Goal: Transaction & Acquisition: Purchase product/service

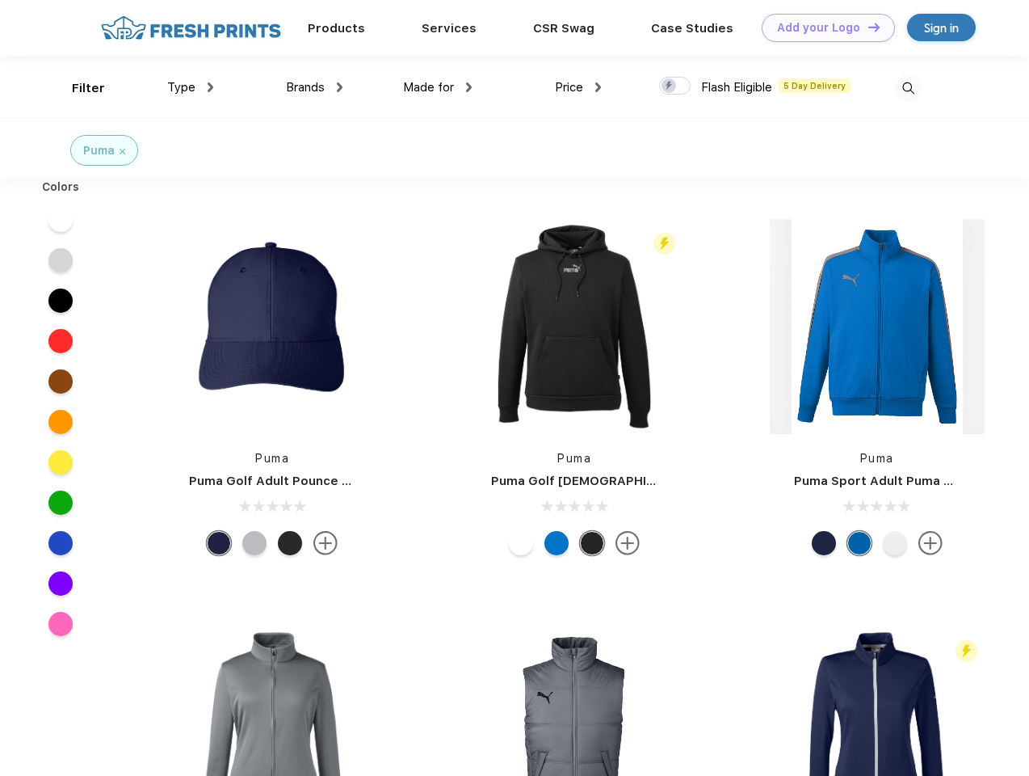
click at [822, 27] on link "Add your Logo Design Tool" at bounding box center [828, 28] width 133 height 28
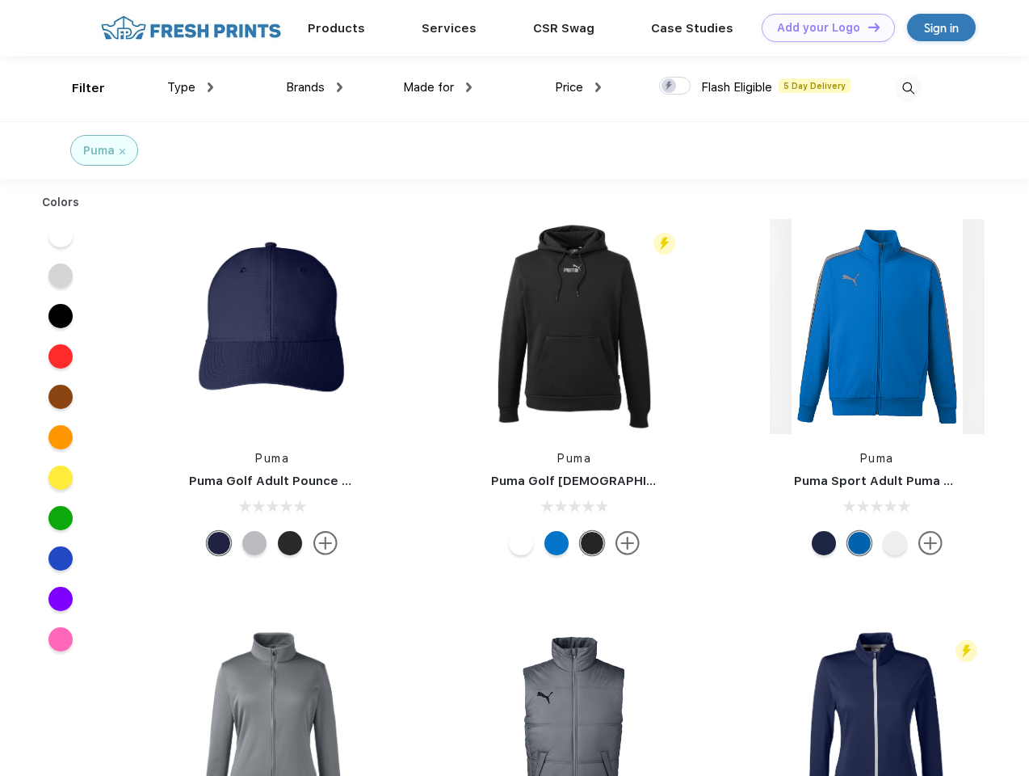
click at [0, 0] on div "Design Tool" at bounding box center [0, 0] width 0 height 0
click at [867, 27] on link "Add your Logo Design Tool" at bounding box center [828, 28] width 133 height 28
click at [78, 88] on div "Filter" at bounding box center [88, 88] width 33 height 19
click at [191, 87] on span "Type" at bounding box center [181, 87] width 28 height 15
click at [314, 87] on span "Brands" at bounding box center [305, 87] width 39 height 15
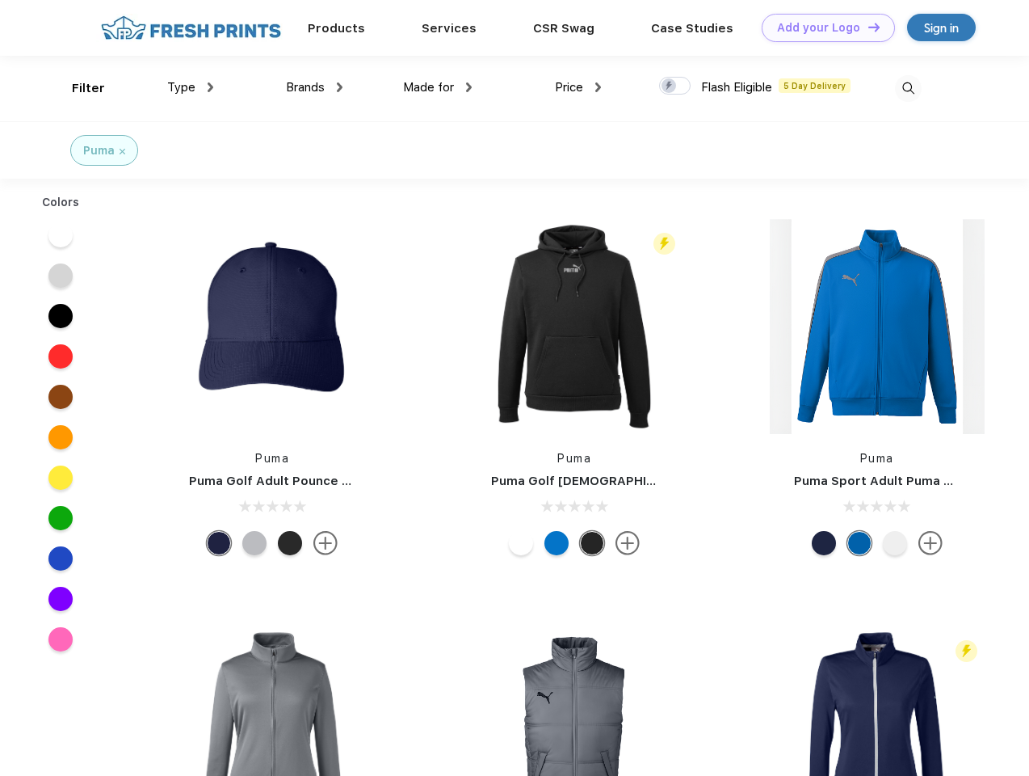
click at [438, 87] on span "Made for" at bounding box center [428, 87] width 51 height 15
click at [578, 87] on span "Price" at bounding box center [569, 87] width 28 height 15
click at [675, 86] on div at bounding box center [675, 86] width 32 height 18
click at [670, 86] on input "checkbox" at bounding box center [664, 81] width 11 height 11
click at [908, 88] on img at bounding box center [908, 88] width 27 height 27
